Goal: Task Accomplishment & Management: Use online tool/utility

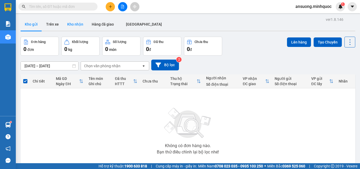
click at [71, 28] on button "Kho nhận" at bounding box center [75, 24] width 25 height 13
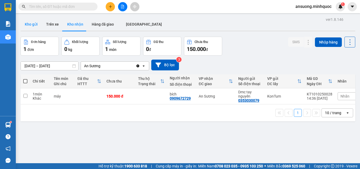
click at [31, 29] on button "Kho gửi" at bounding box center [31, 24] width 21 height 13
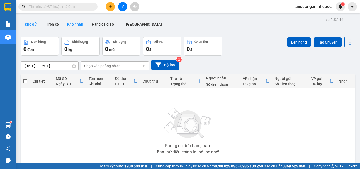
click at [68, 26] on button "Kho nhận" at bounding box center [75, 24] width 25 height 13
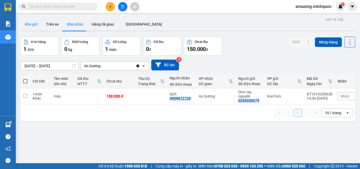
click at [27, 22] on button "Kho gửi" at bounding box center [31, 24] width 21 height 13
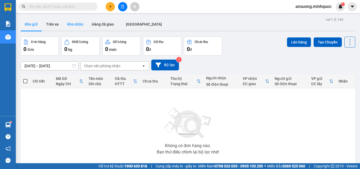
click at [65, 23] on button "Kho nhận" at bounding box center [75, 24] width 25 height 13
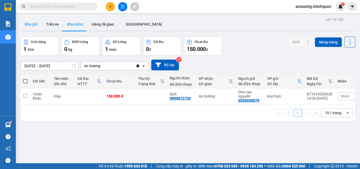
click at [31, 25] on button "Kho gửi" at bounding box center [31, 24] width 21 height 13
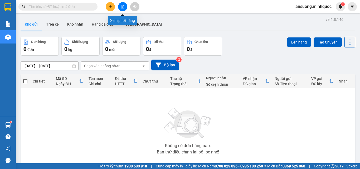
click at [120, 4] on button at bounding box center [122, 6] width 9 height 9
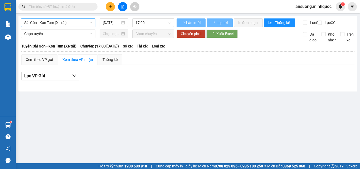
click at [40, 18] on div "Sài Gòn - Kon Tum (Xe tải)" at bounding box center [58, 22] width 74 height 8
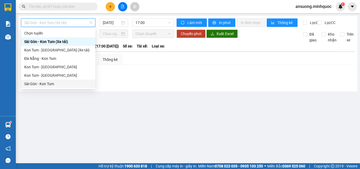
click at [46, 82] on div "Sài Gòn - Kon Tum" at bounding box center [58, 84] width 68 height 6
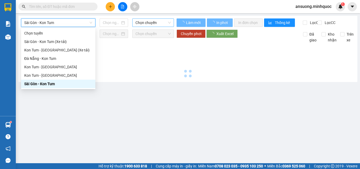
click at [148, 23] on span "Chọn chuyến" at bounding box center [153, 23] width 35 height 8
type input "[DATE]"
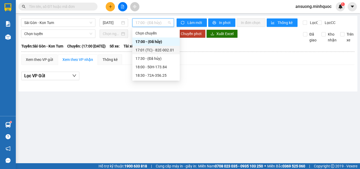
click at [164, 49] on div "17:01 (TC) - 82E-002.01" at bounding box center [156, 50] width 41 height 6
